Goal: Learn about a topic: Learn about a topic

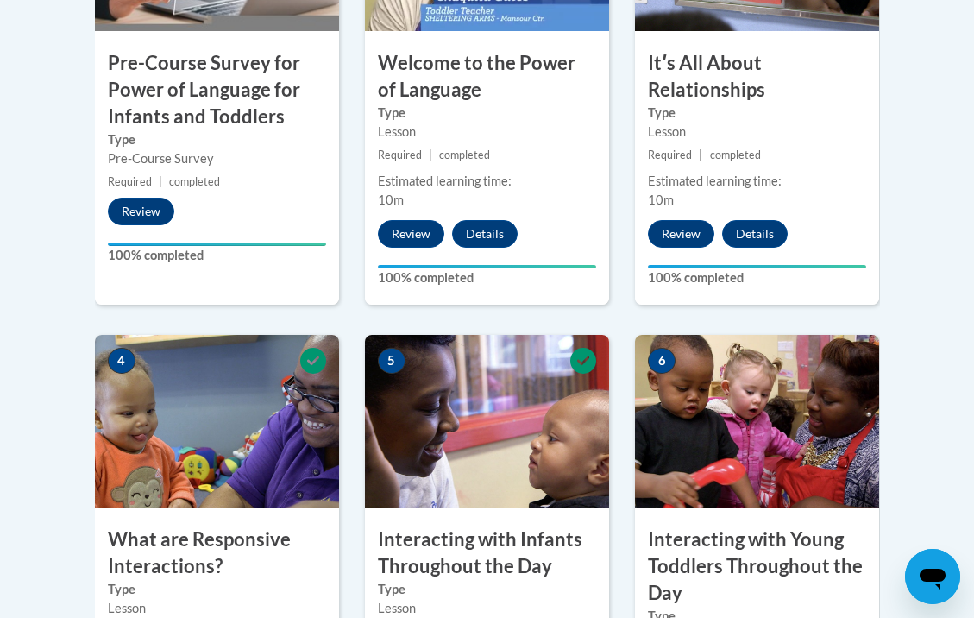
scroll to position [741, 0]
